Goal: Register for event/course

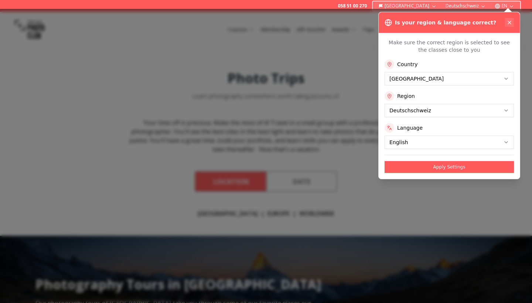
click at [507, 24] on icon at bounding box center [510, 23] width 6 height 6
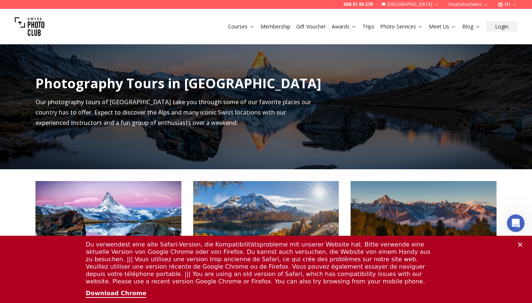
click at [521, 244] on polygon "Close" at bounding box center [520, 244] width 4 height 4
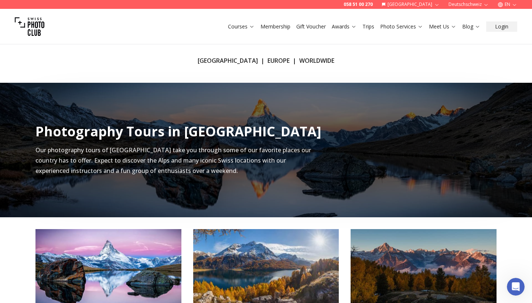
scroll to position [150, 0]
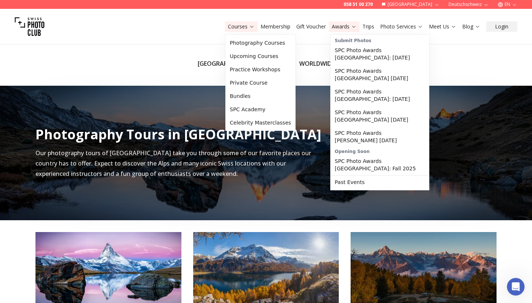
click at [241, 27] on link "Courses" at bounding box center [241, 26] width 27 height 7
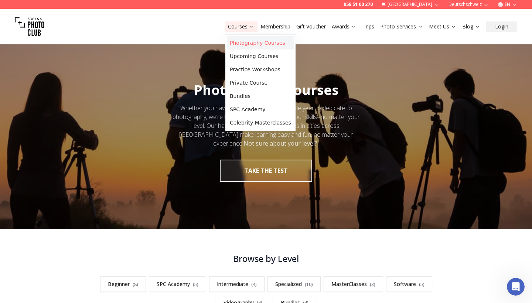
click at [251, 42] on link "Photography Courses" at bounding box center [260, 42] width 67 height 13
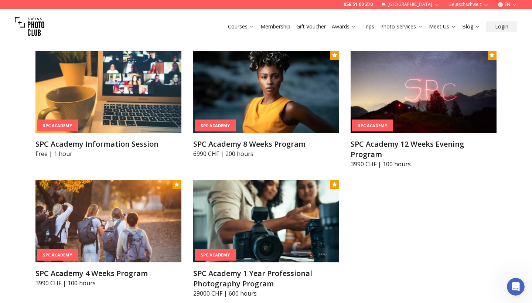
scroll to position [804, 0]
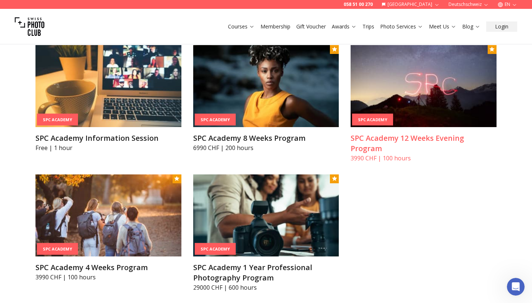
click at [437, 78] on img at bounding box center [424, 86] width 146 height 82
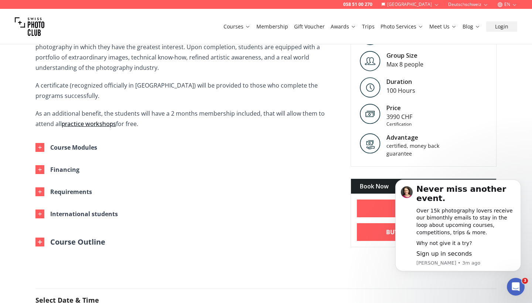
scroll to position [351, 0]
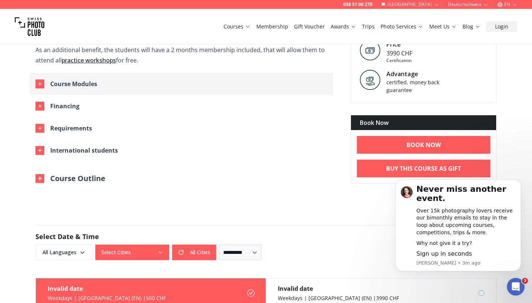
click at [50, 88] on button "Course Modules" at bounding box center [181, 84] width 303 height 22
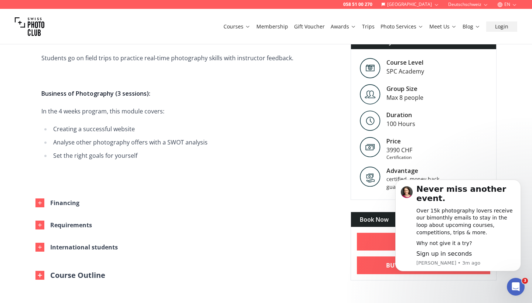
scroll to position [891, 0]
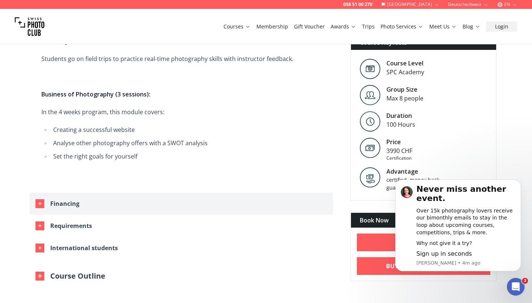
click at [106, 193] on button "Financing" at bounding box center [181, 204] width 303 height 22
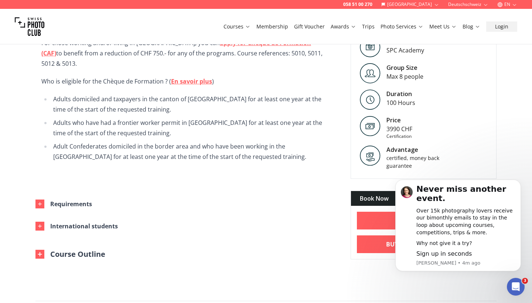
scroll to position [1170, 0]
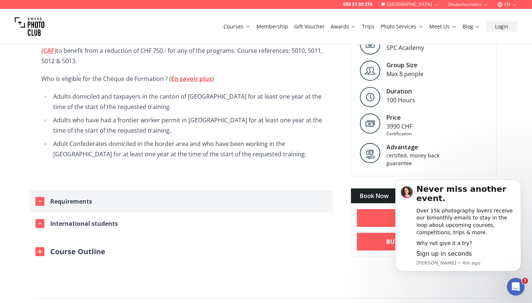
click at [87, 196] on div "Requirements" at bounding box center [71, 201] width 42 height 10
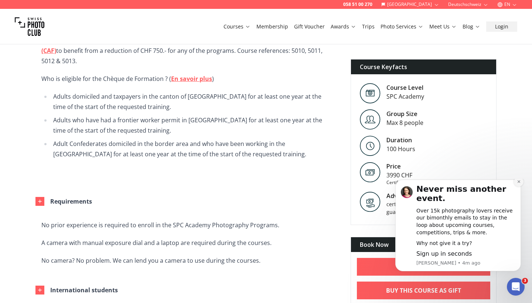
click at [518, 183] on icon "Dismiss notification" at bounding box center [518, 181] width 3 height 3
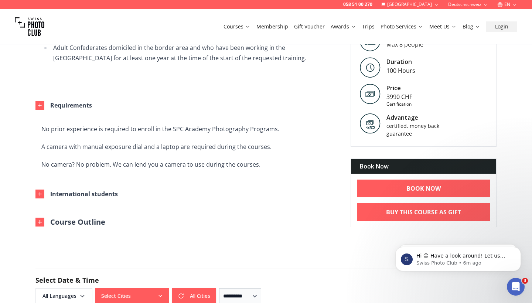
scroll to position [1267, 0]
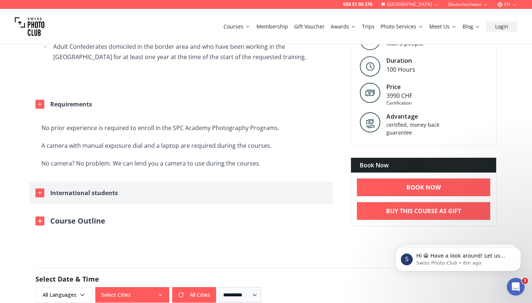
click at [72, 182] on button "International students" at bounding box center [181, 193] width 303 height 22
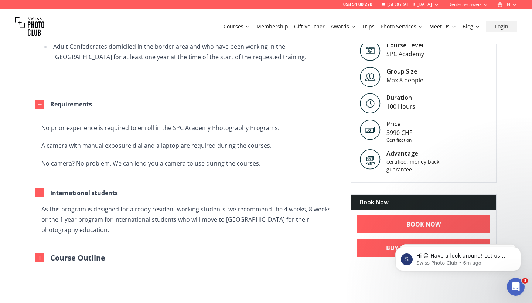
click at [50, 253] on button "Course Outline" at bounding box center [70, 258] width 70 height 10
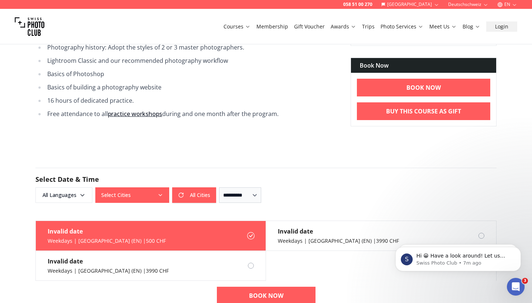
scroll to position [1590, 0]
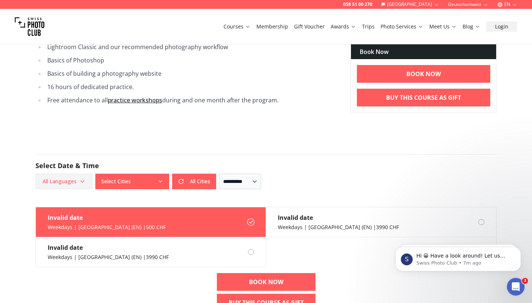
click at [84, 178] on icon "button" at bounding box center [82, 181] width 6 height 6
click at [52, 191] on label "English" at bounding box center [62, 189] width 46 height 9
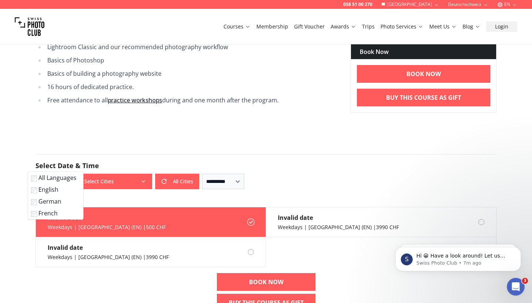
click at [129, 174] on button "Select Cities" at bounding box center [115, 182] width 74 height 16
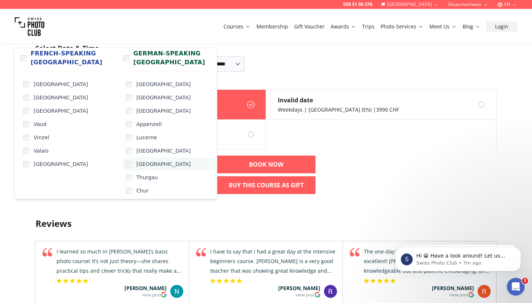
scroll to position [1712, 0]
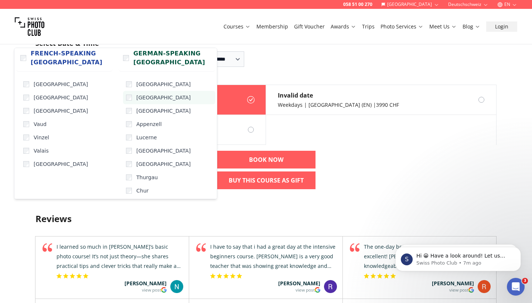
click at [139, 96] on span "[GEOGRAPHIC_DATA]" at bounding box center [163, 97] width 54 height 7
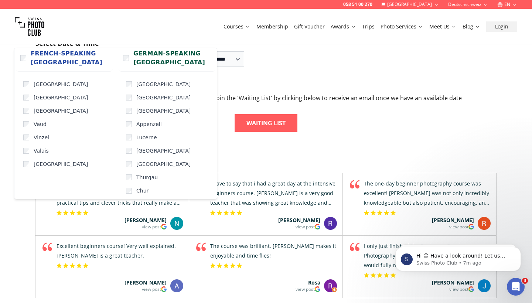
click at [317, 132] on div "Reviews Swiss Quality in Photography Education Swiss Photo Club is one of the m…" at bounding box center [266, 289] width 473 height 314
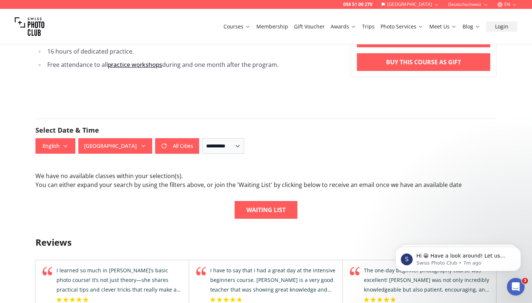
scroll to position [1624, 0]
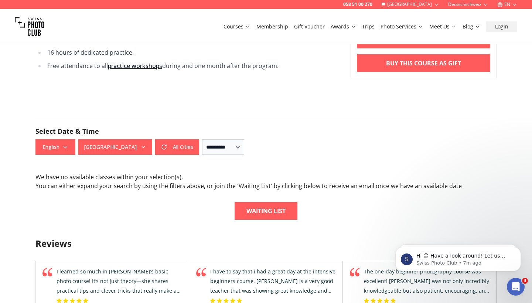
click at [140, 139] on button "[GEOGRAPHIC_DATA]" at bounding box center [115, 147] width 74 height 16
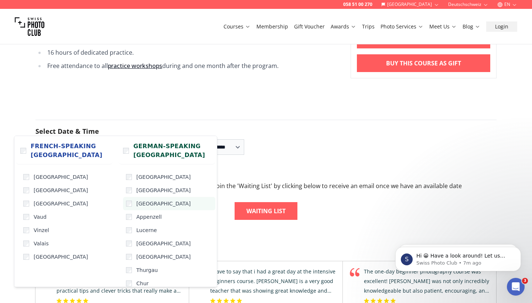
click at [141, 203] on span "[GEOGRAPHIC_DATA]" at bounding box center [163, 203] width 54 height 7
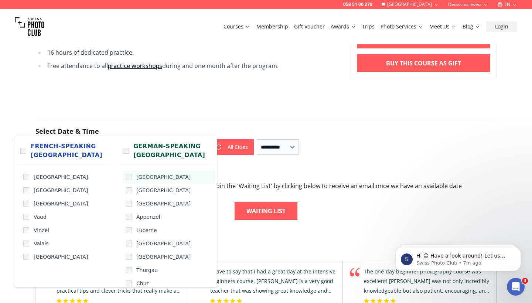
click at [144, 181] on label "[GEOGRAPHIC_DATA]" at bounding box center [169, 176] width 92 height 13
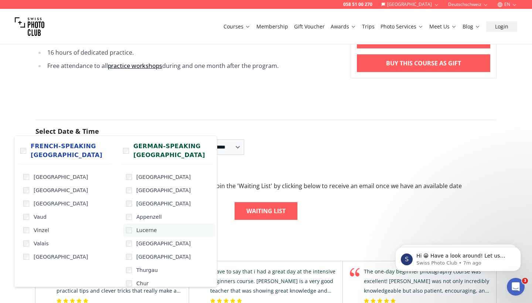
click at [142, 228] on span "Lucerne" at bounding box center [146, 230] width 21 height 7
click at [259, 202] on link "Waiting List" at bounding box center [266, 211] width 63 height 18
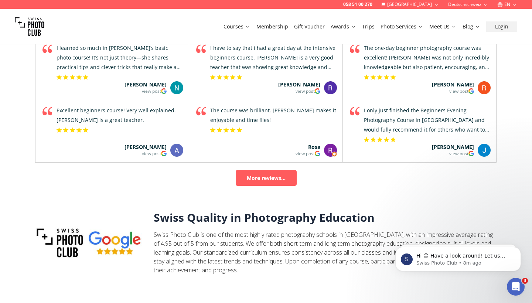
scroll to position [744, 0]
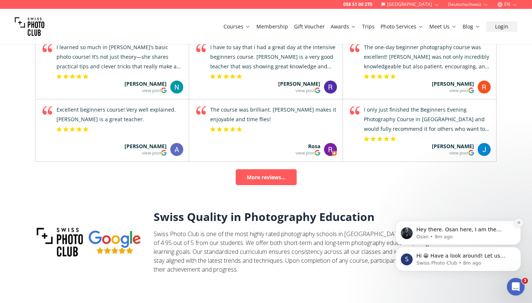
click at [519, 224] on icon "Dismiss notification" at bounding box center [519, 223] width 4 height 4
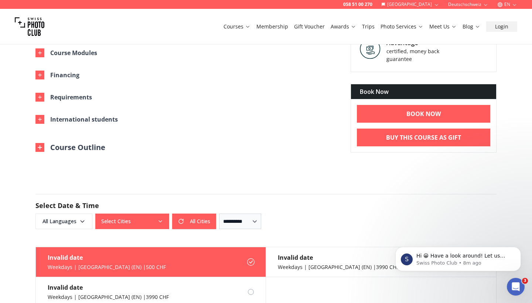
scroll to position [382, 0]
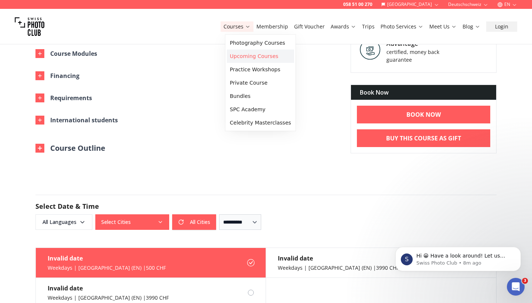
click at [252, 55] on link "Upcoming Courses" at bounding box center [260, 56] width 67 height 13
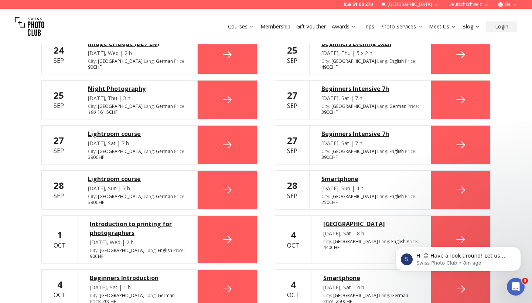
scroll to position [1390, 0]
